Goal: Task Accomplishment & Management: Use online tool/utility

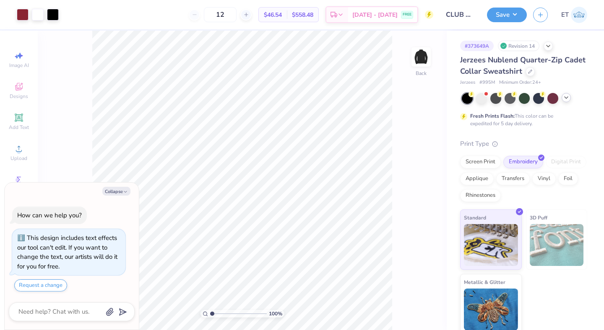
click at [566, 100] on icon at bounding box center [566, 97] width 7 height 7
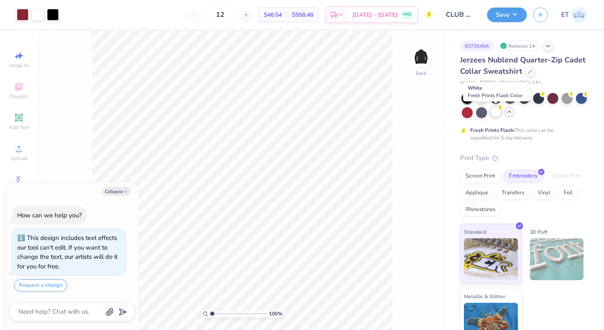
click at [494, 110] on div at bounding box center [495, 111] width 11 height 11
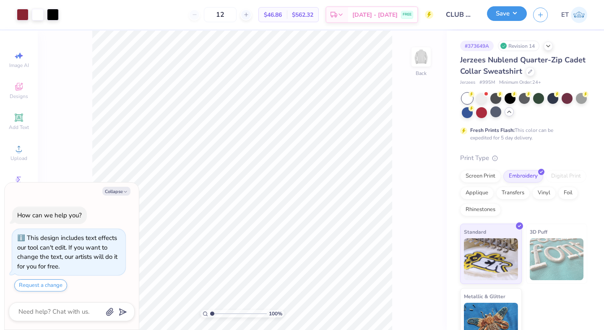
click at [514, 15] on button "Save" at bounding box center [507, 13] width 40 height 15
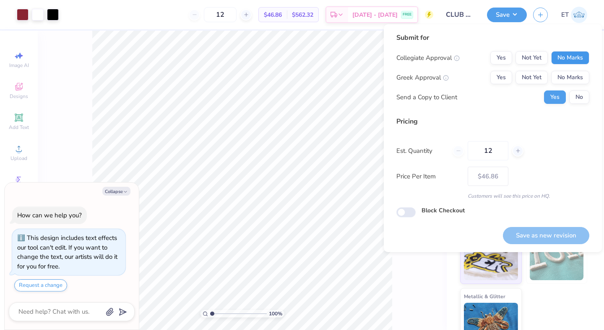
click at [560, 62] on button "No Marks" at bounding box center [570, 57] width 38 height 13
click at [499, 52] on button "Yes" at bounding box center [501, 57] width 22 height 13
click at [586, 76] on button "No Marks" at bounding box center [570, 77] width 38 height 13
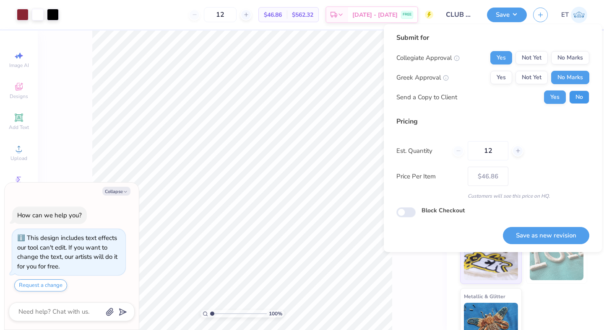
click at [586, 95] on button "No" at bounding box center [579, 97] width 20 height 13
type textarea "x"
click at [546, 239] on button "Save as new revision" at bounding box center [546, 235] width 86 height 17
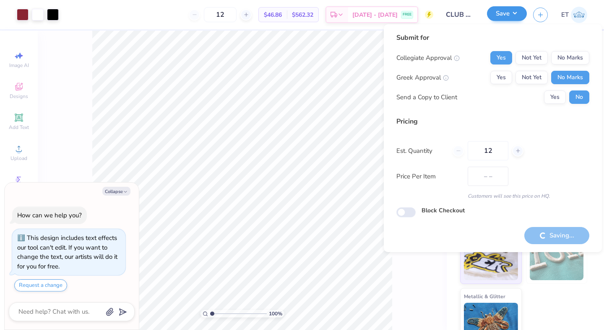
type input "$46.86"
type textarea "x"
